Goal: Find specific page/section

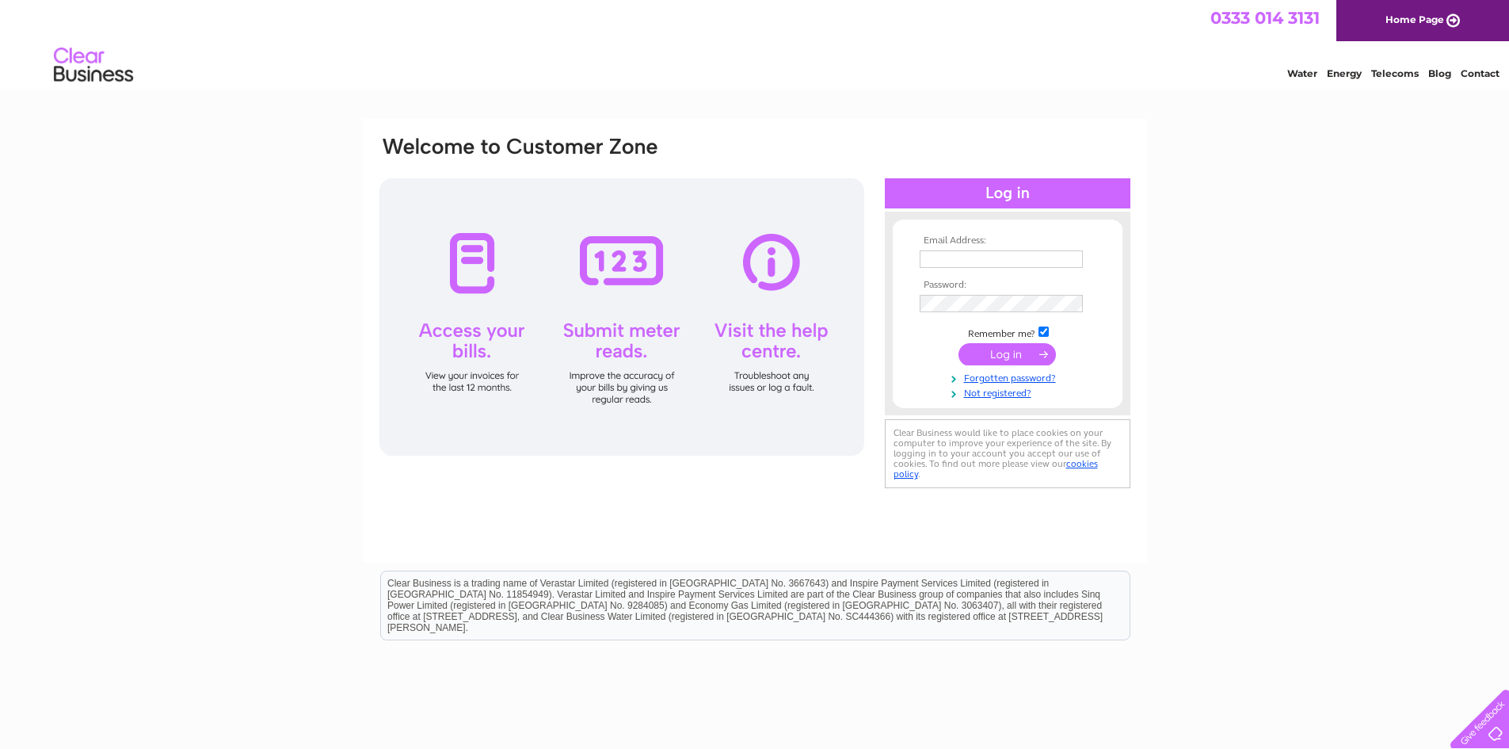
type input "andycandlermotorengineers@gmail.com"
click at [1028, 356] on input "submit" at bounding box center [1007, 354] width 97 height 22
click at [1033, 354] on input "submit" at bounding box center [1007, 354] width 97 height 22
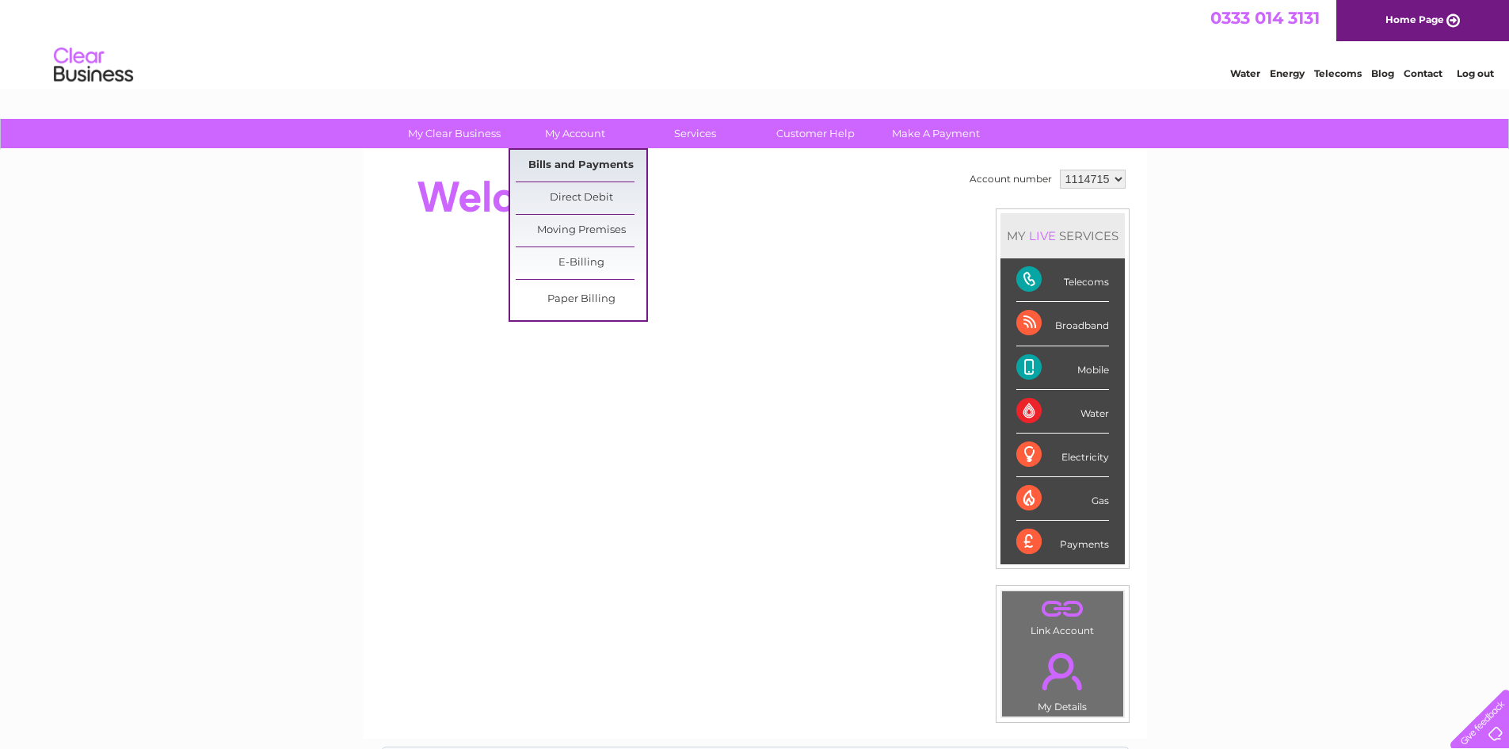
click at [588, 165] on link "Bills and Payments" at bounding box center [581, 166] width 131 height 32
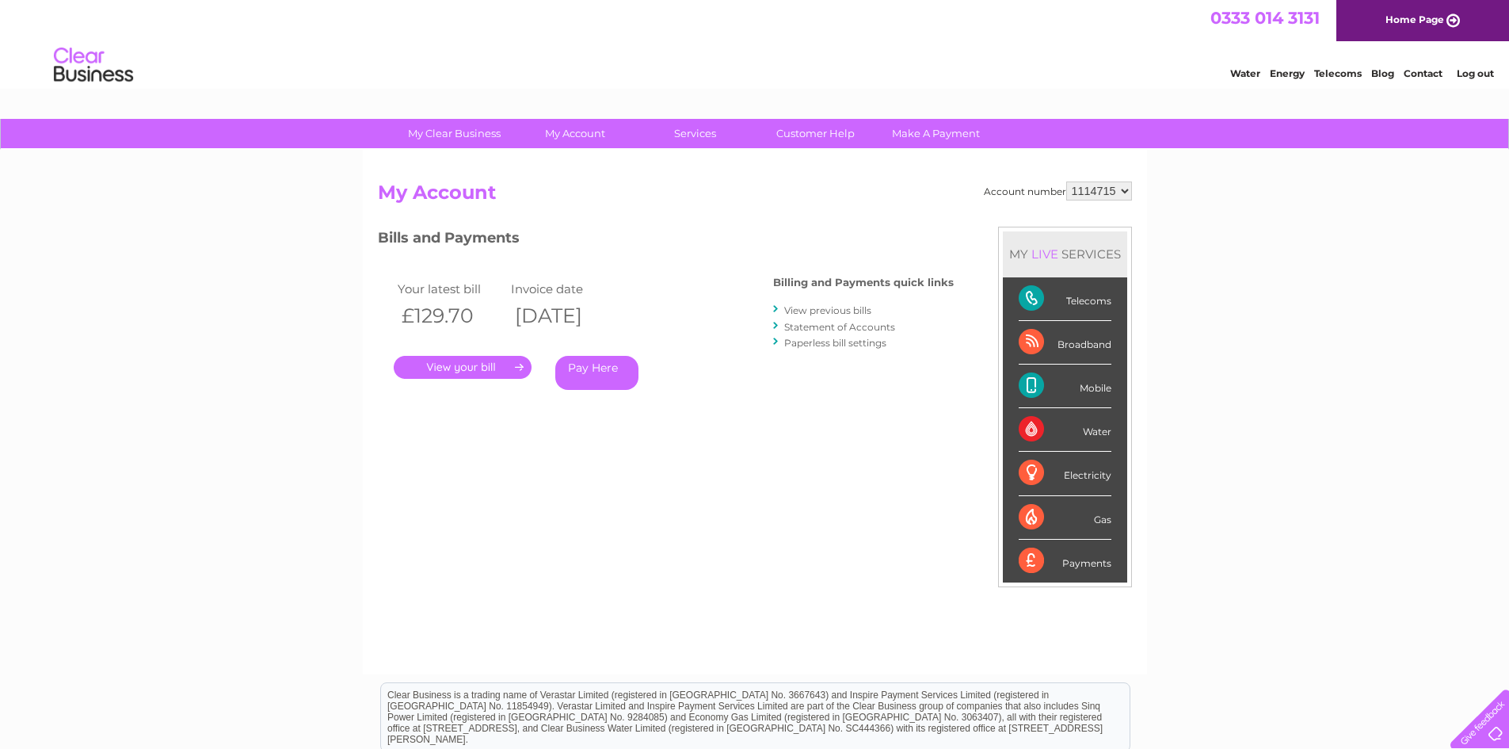
click at [500, 368] on link "." at bounding box center [463, 367] width 138 height 23
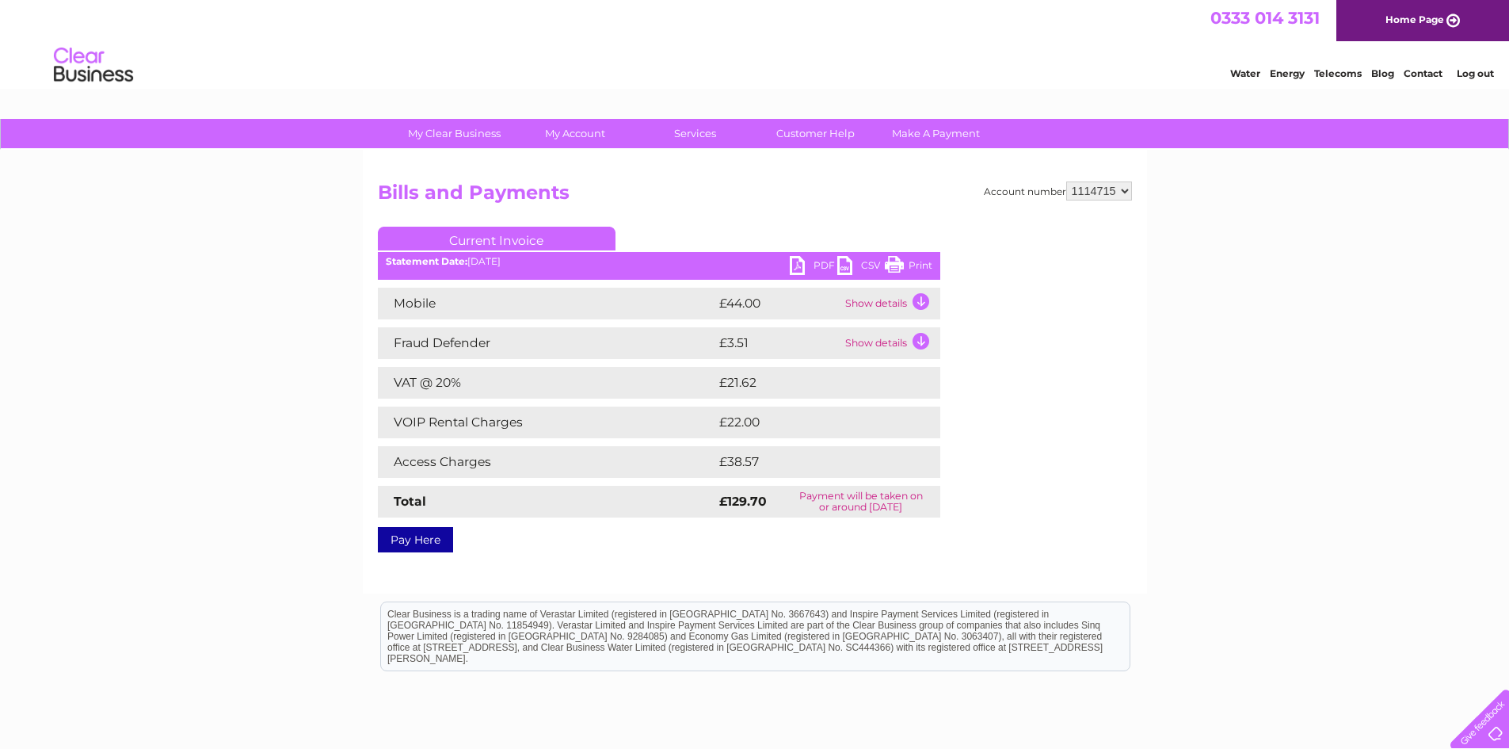
click at [908, 268] on link "Print" at bounding box center [909, 267] width 48 height 23
